Goal: Task Accomplishment & Management: Manage account settings

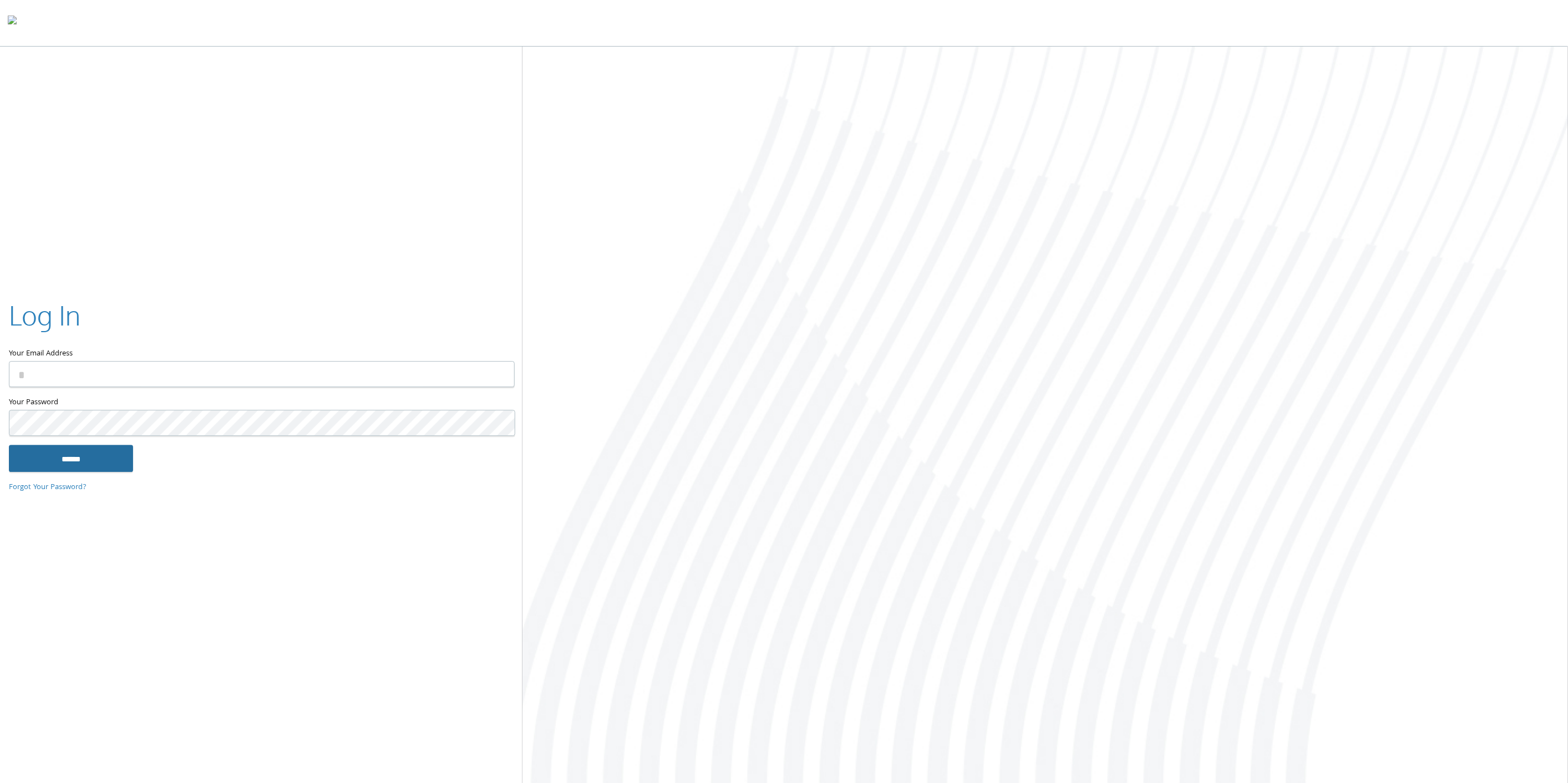
type input "**********"
click at [68, 456] on input "******" at bounding box center [71, 459] width 124 height 27
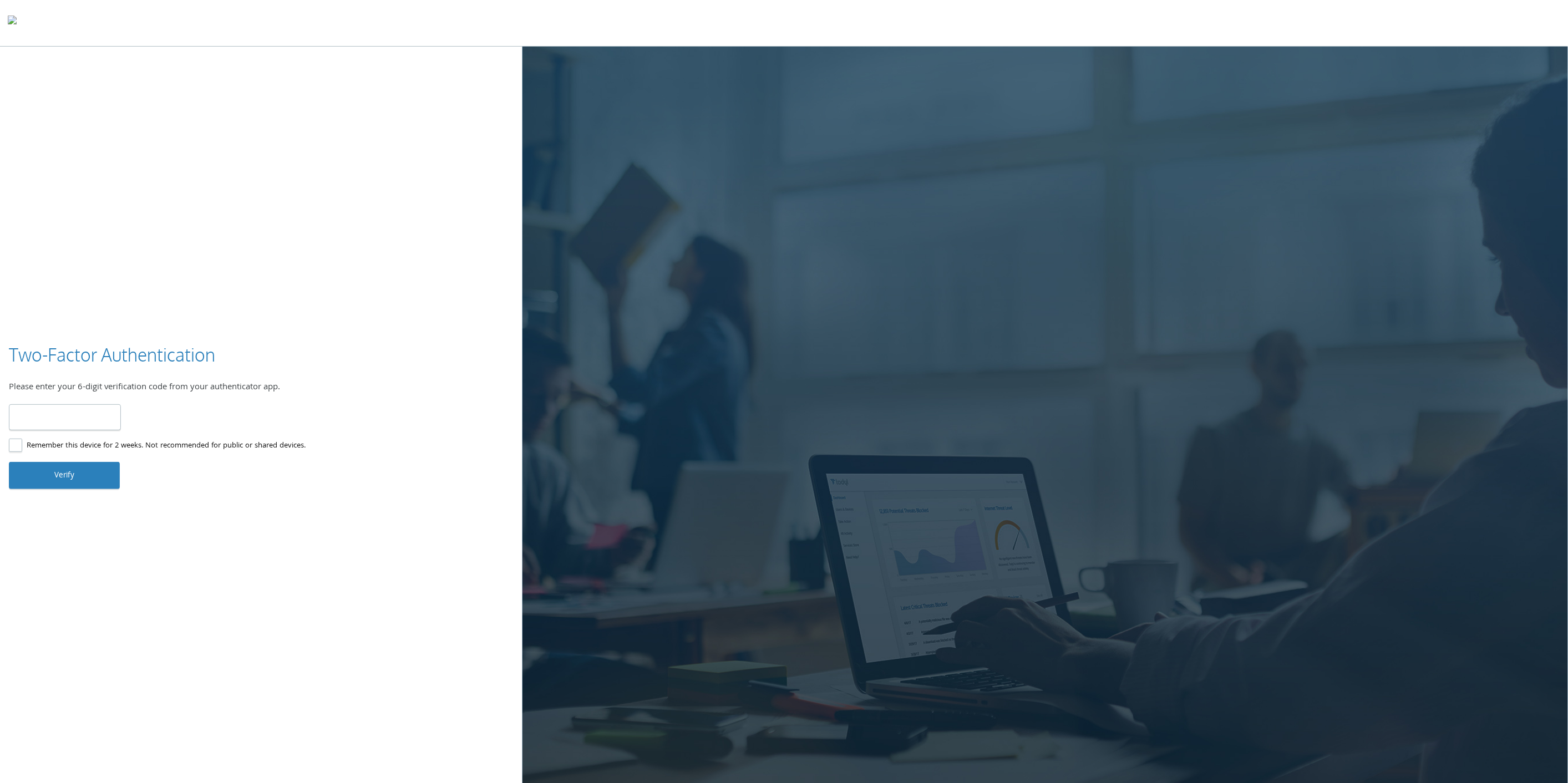
type input "******"
